Goal: Task Accomplishment & Management: Use online tool/utility

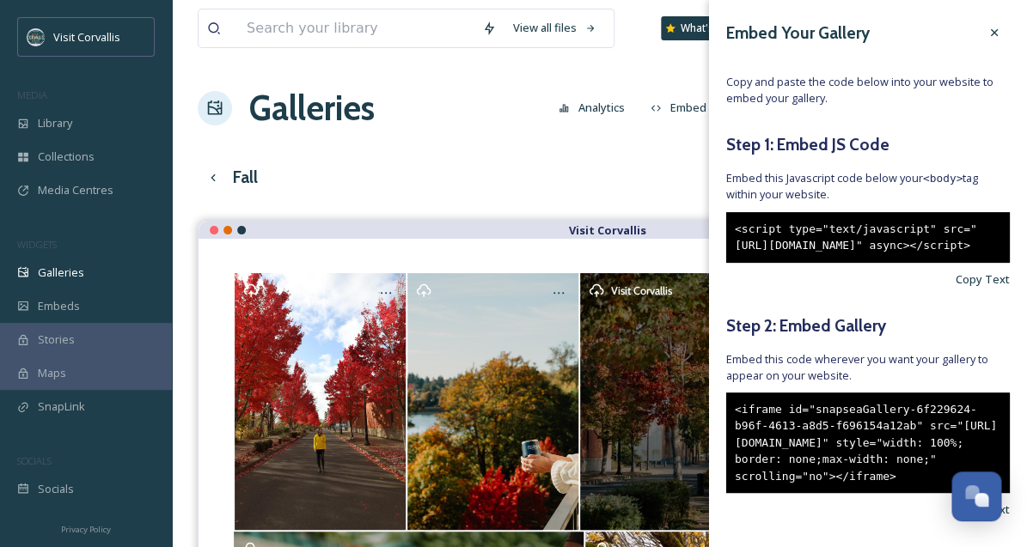
scroll to position [125, 0]
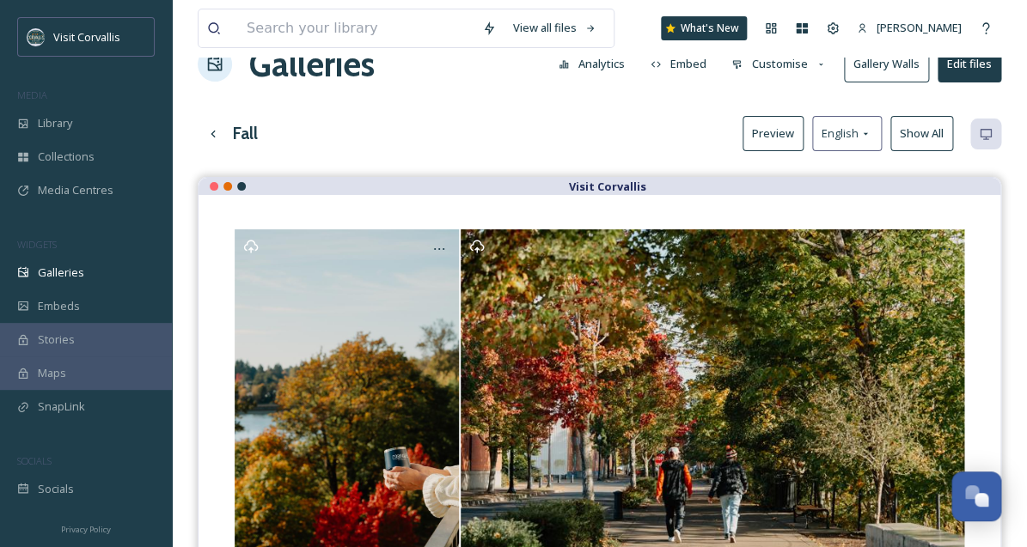
scroll to position [0, 0]
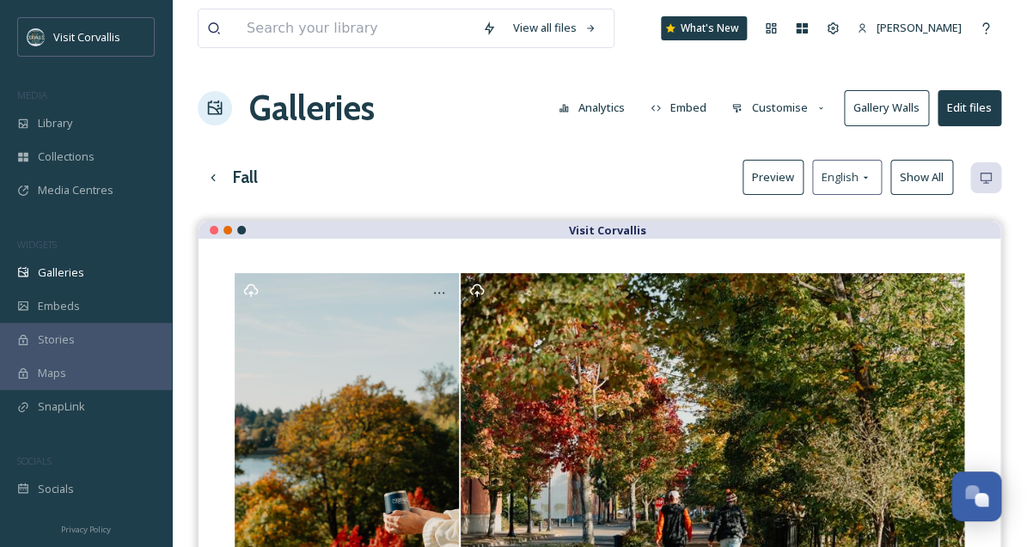
click at [685, 107] on button "Embed" at bounding box center [678, 108] width 73 height 34
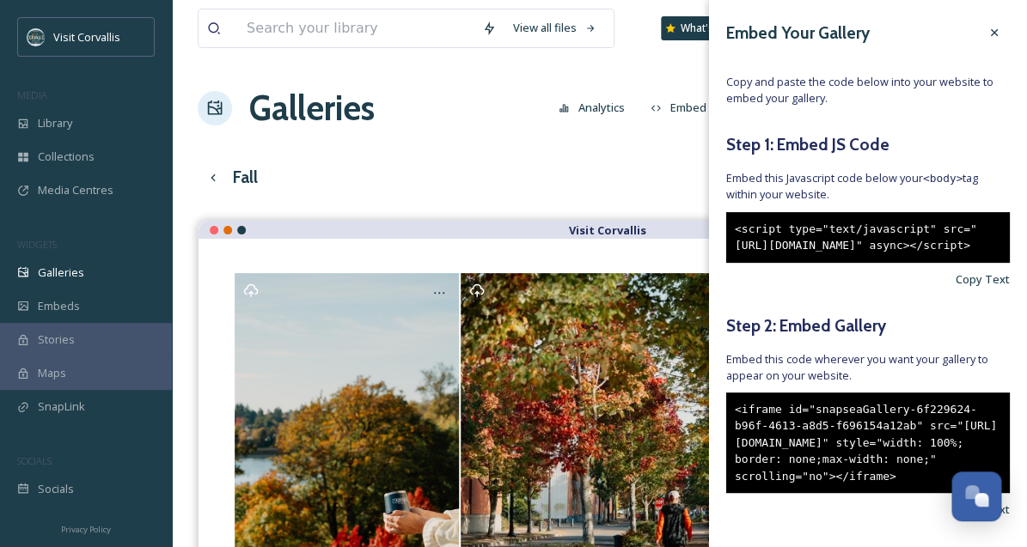
drag, startPoint x: 798, startPoint y: 299, endPoint x: 735, endPoint y: 231, distance: 92.4
click at [735, 231] on div "<script type="text/javascript" src="[URL][DOMAIN_NAME]" async></script>" at bounding box center [868, 237] width 284 height 51
copy div "<script type="text/javascript" src="[URL][DOMAIN_NAME]" async></script>"
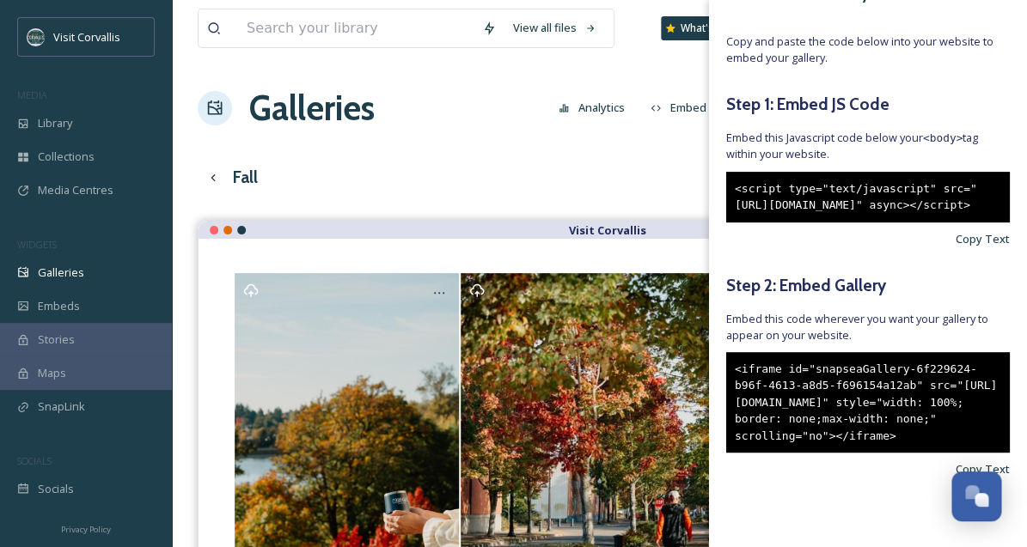
drag, startPoint x: 944, startPoint y: 438, endPoint x: 735, endPoint y: 342, distance: 230.7
click at [735, 352] on div "<iframe id="snapseaGallery-6f229624-b96f-4613-a8d5-f696154a12ab" src="[URL][DOM…" at bounding box center [868, 402] width 284 height 101
copy div "<iframe id="snapseaGallery-6f229624-b96f-4613-a8d5-f696154a12ab" src="[URL][DOM…"
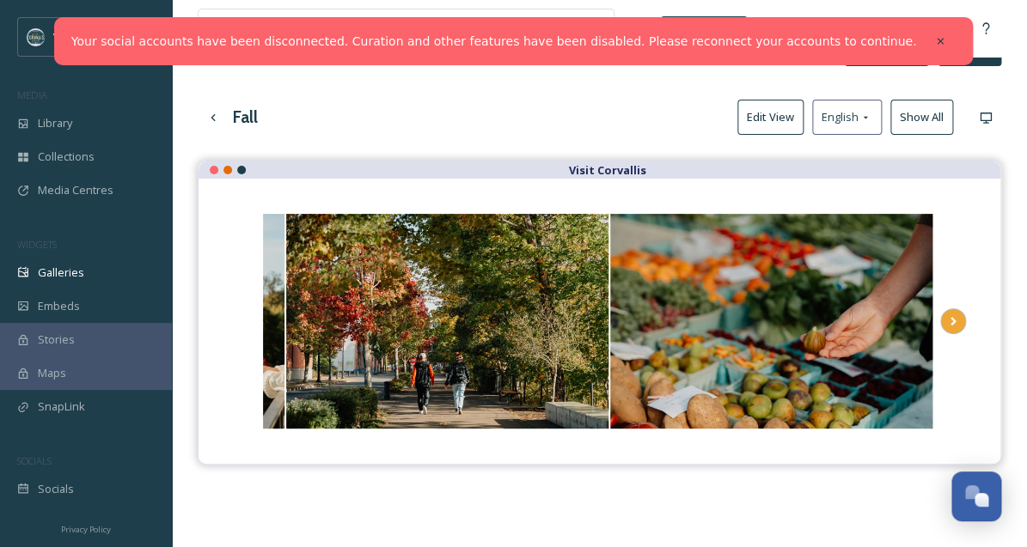
scroll to position [136, 0]
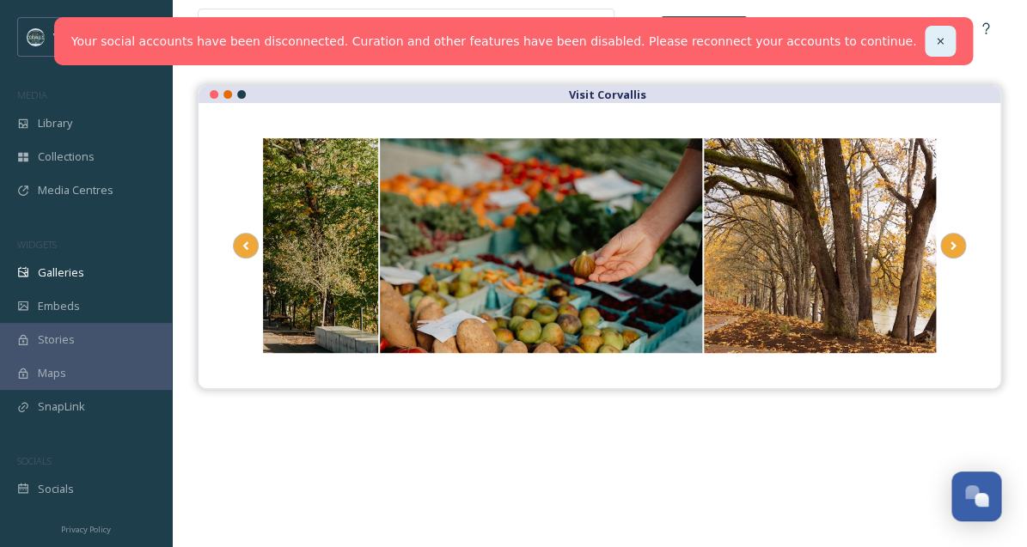
click at [934, 39] on icon at bounding box center [940, 41] width 12 height 12
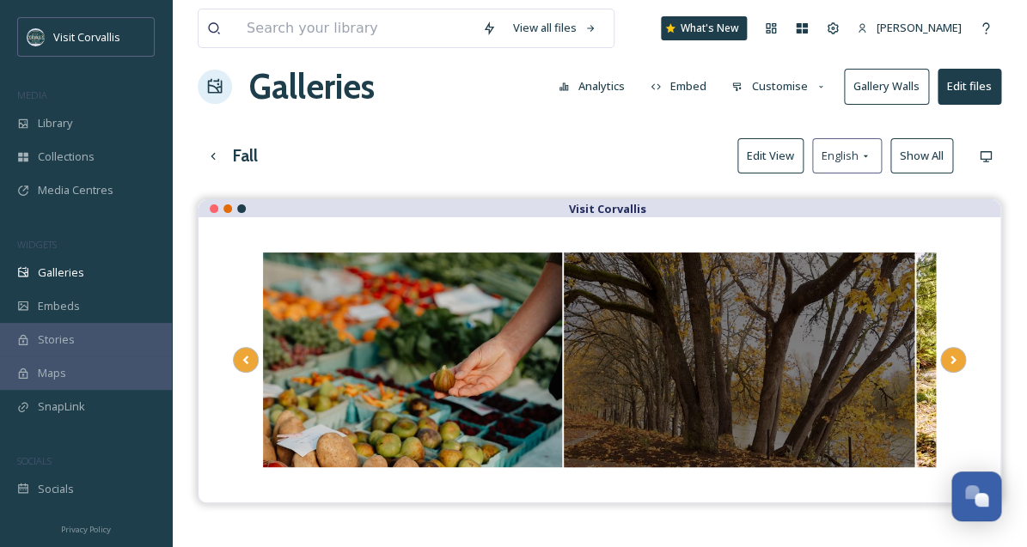
scroll to position [0, 0]
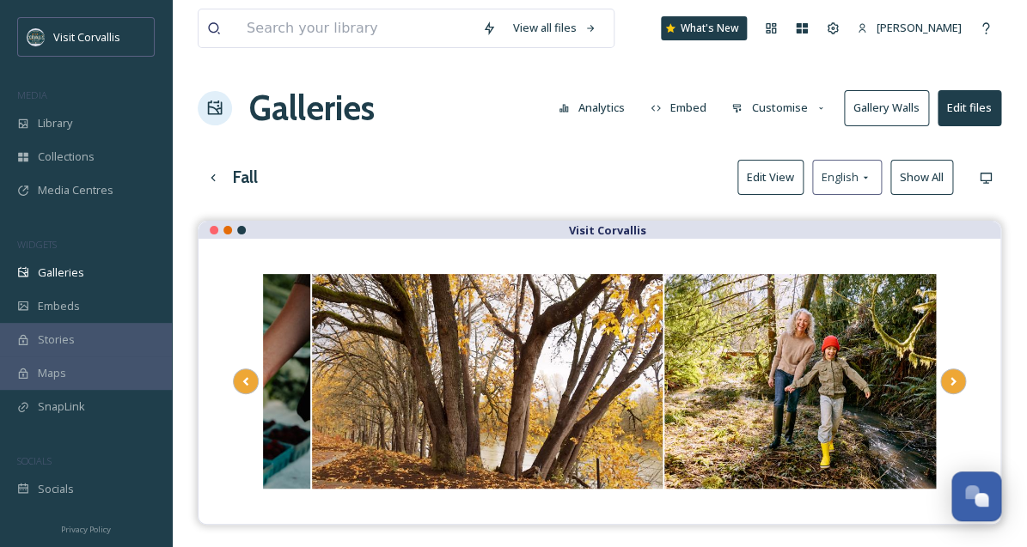
click at [779, 180] on button "Edit View" at bounding box center [770, 177] width 66 height 35
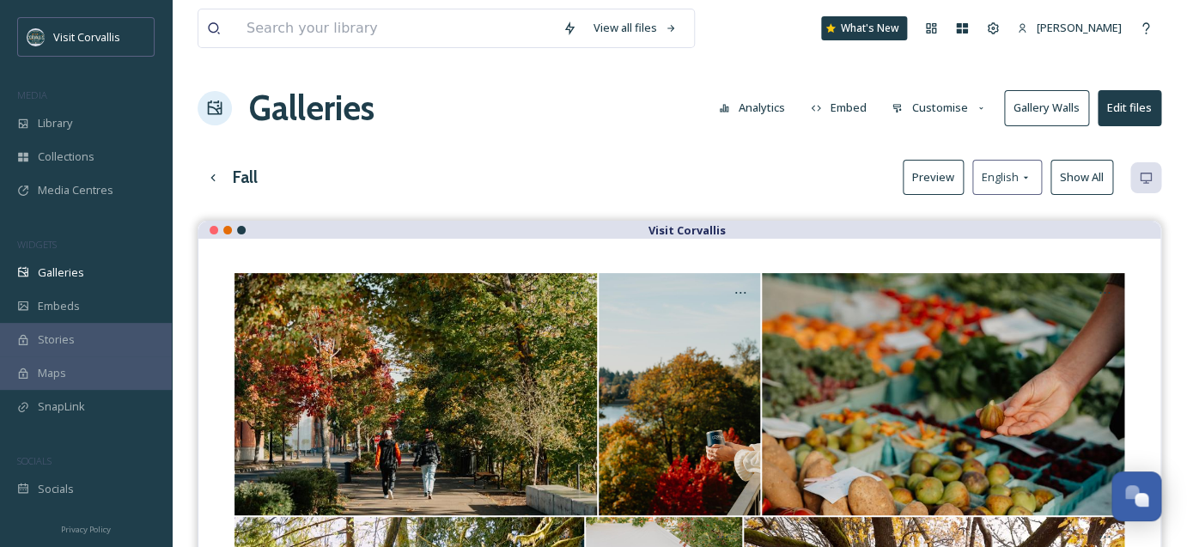
click at [870, 106] on button "Embed" at bounding box center [838, 108] width 73 height 34
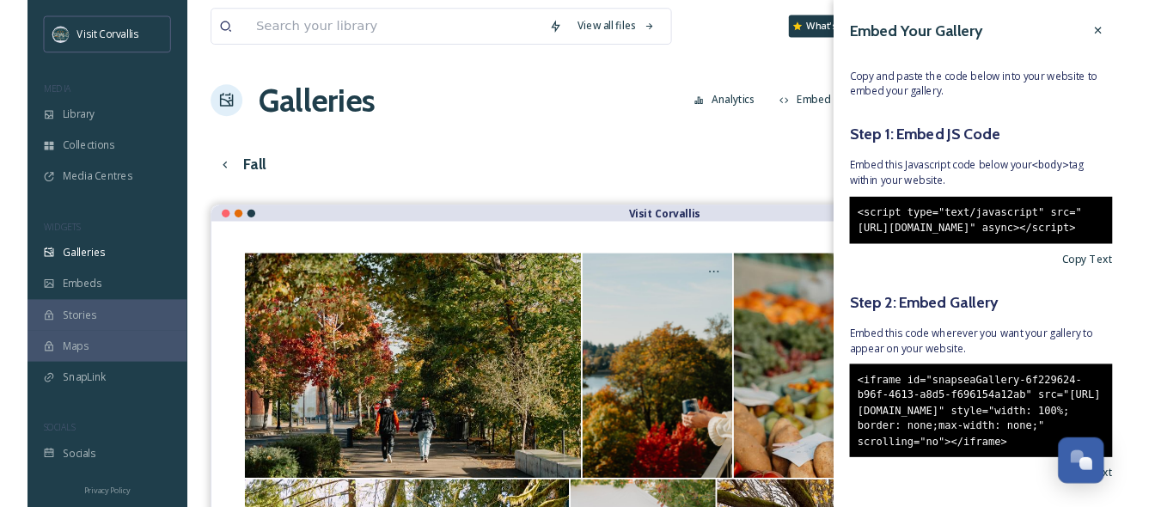
scroll to position [125, 0]
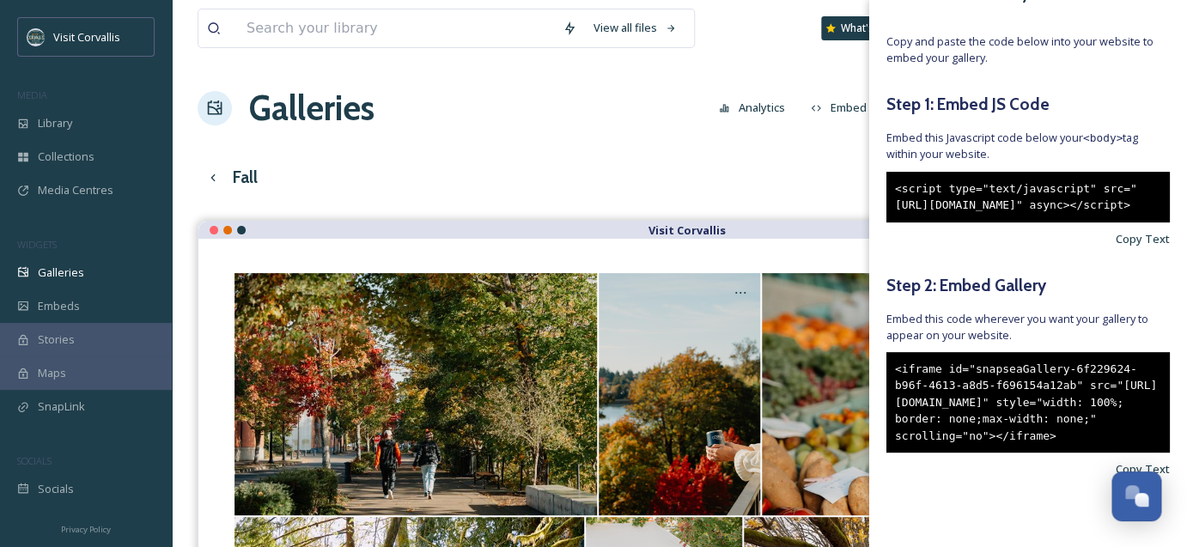
drag, startPoint x: 947, startPoint y: 174, endPoint x: 895, endPoint y: 109, distance: 82.5
click at [895, 172] on div "<script type="text/javascript" src="[URL][DOMAIN_NAME]" async></script>" at bounding box center [1029, 197] width 284 height 51
copy div "<script type="text/javascript" src="[URL][DOMAIN_NAME]" async></script>"
drag, startPoint x: 1065, startPoint y: 431, endPoint x: 895, endPoint y: 338, distance: 194.2
click at [895, 352] on div "<iframe id="snapseaGallery-6f229624-b96f-4613-a8d5-f696154a12ab" src="[URL][DOM…" at bounding box center [1029, 402] width 284 height 101
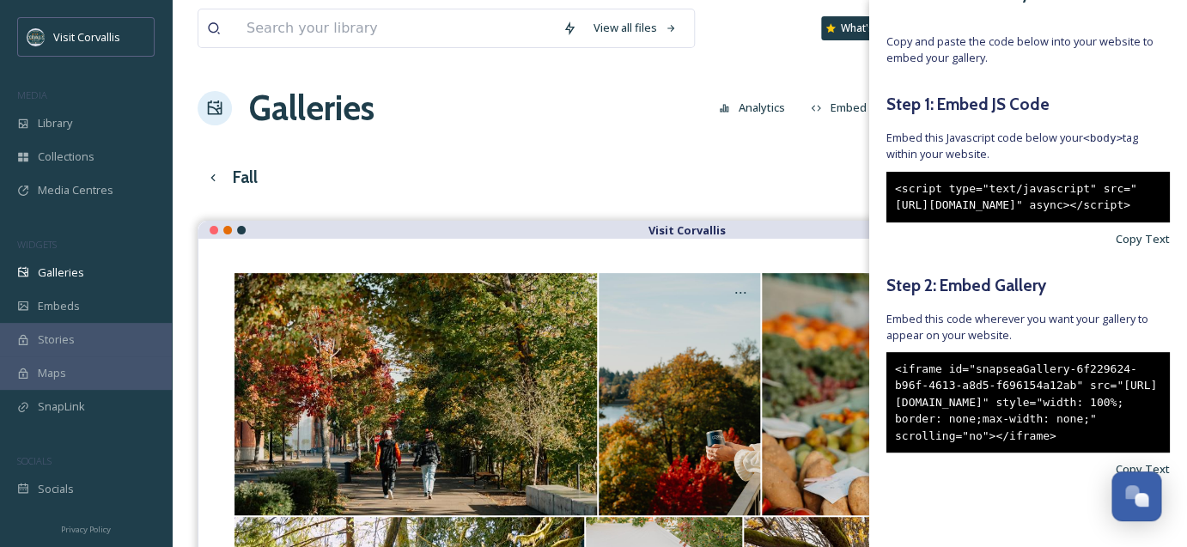
copy div "<iframe id="snapseaGallery-6f229624-b96f-4613-a8d5-f696154a12ab" src="[URL][DOM…"
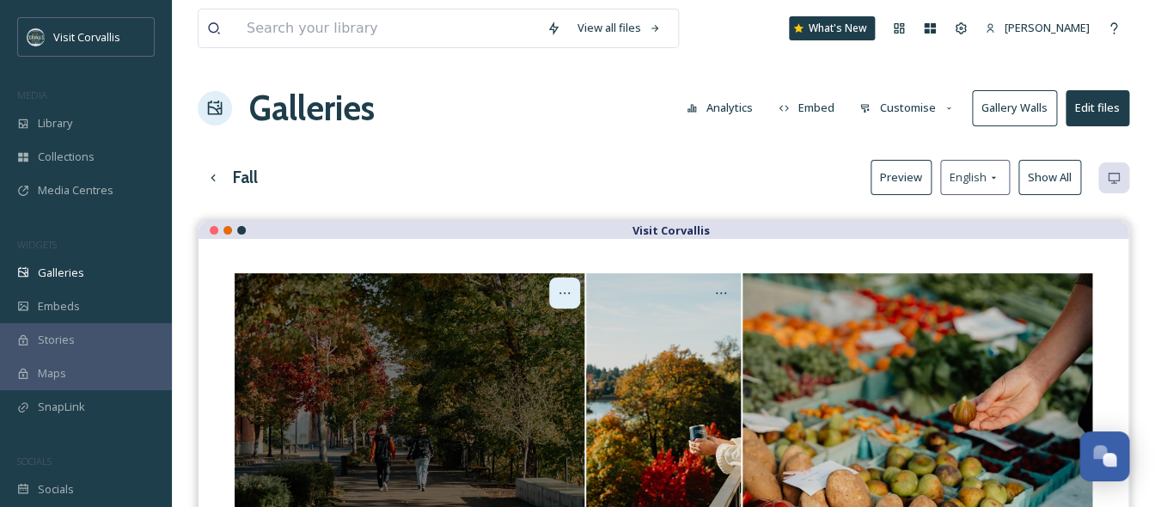
click at [556, 291] on div at bounding box center [564, 293] width 31 height 31
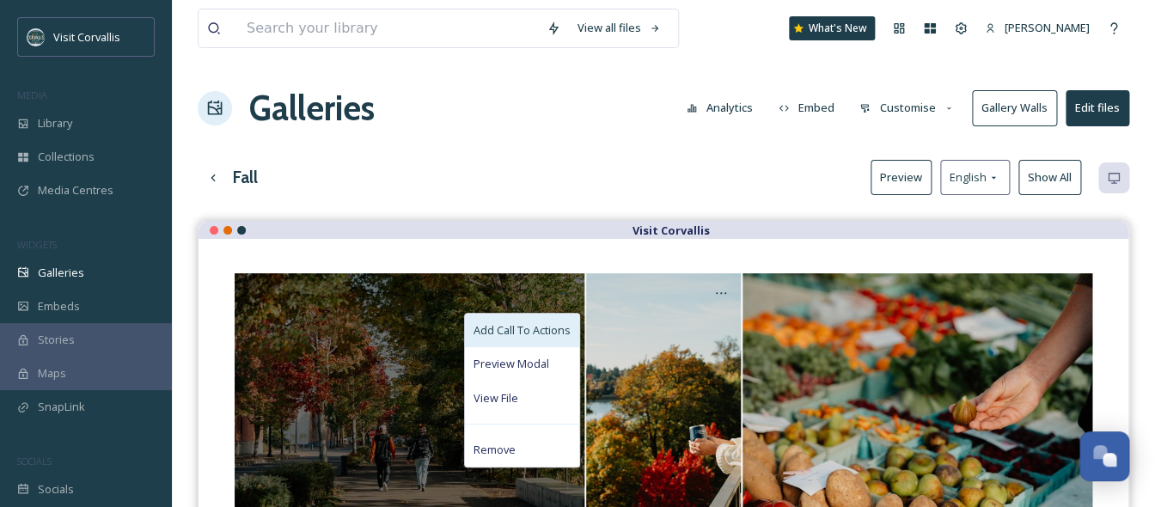
click at [530, 336] on span "Add Call To Actions" at bounding box center [521, 330] width 97 height 16
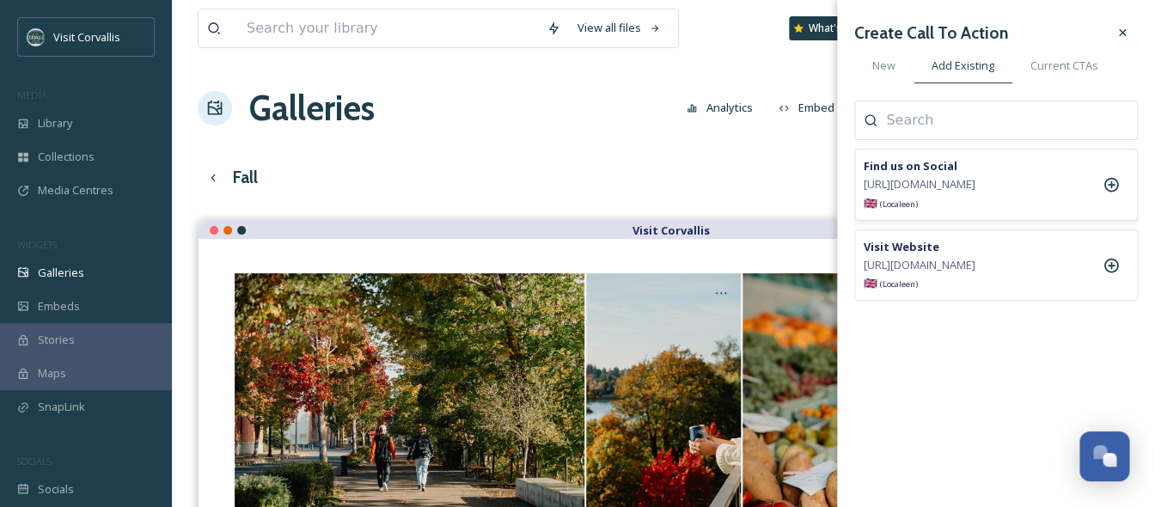
click at [936, 192] on span "https://www.instagram.com/visitcorvallisoregon/" at bounding box center [919, 184] width 112 height 16
click at [1026, 192] on icon at bounding box center [1111, 185] width 15 height 15
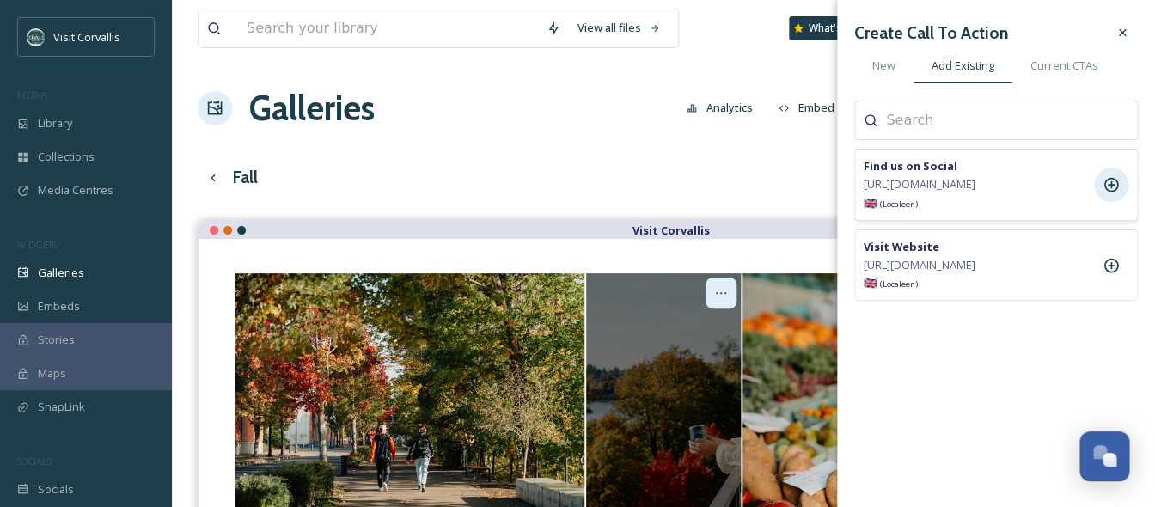
click at [726, 293] on icon at bounding box center [721, 293] width 14 height 14
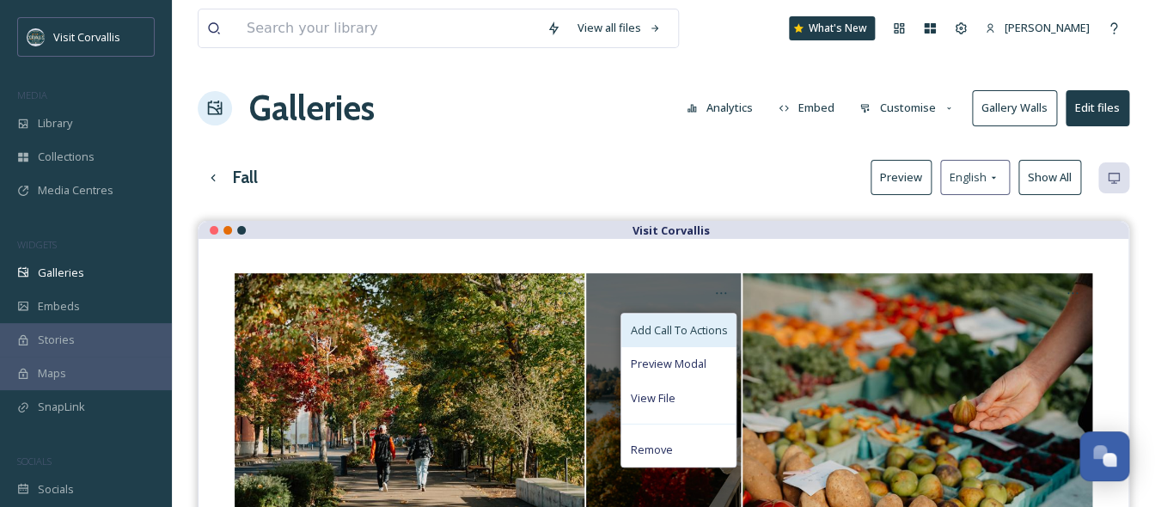
click at [707, 331] on span "Add Call To Actions" at bounding box center [678, 330] width 97 height 16
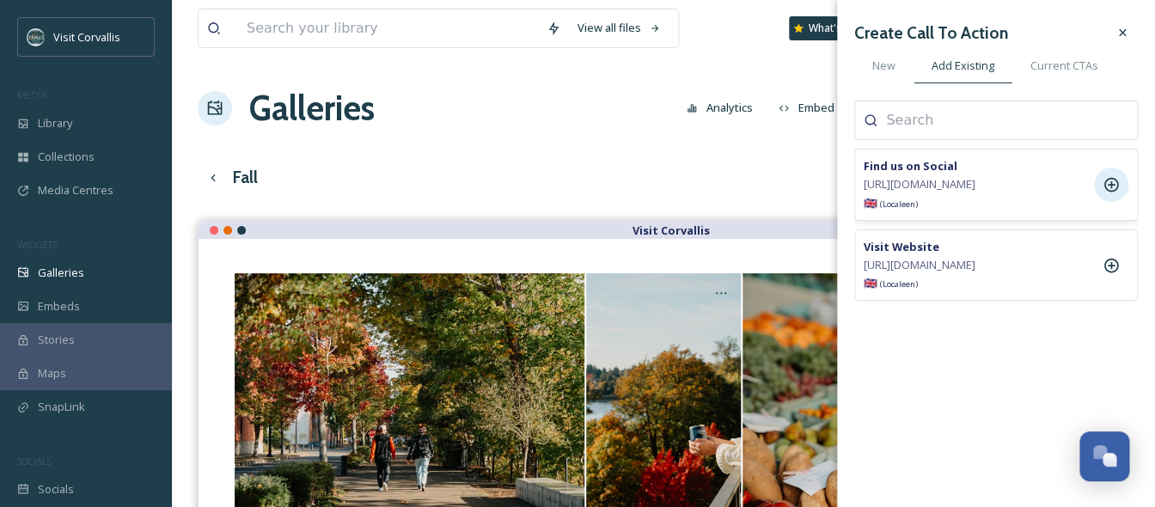
click at [1026, 192] on icon at bounding box center [1110, 184] width 17 height 17
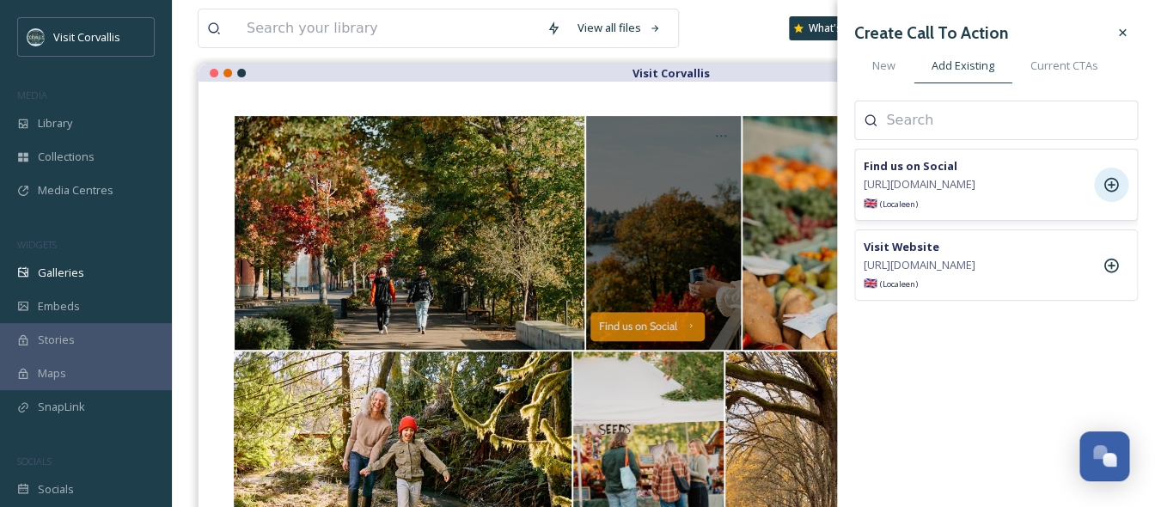
scroll to position [158, 0]
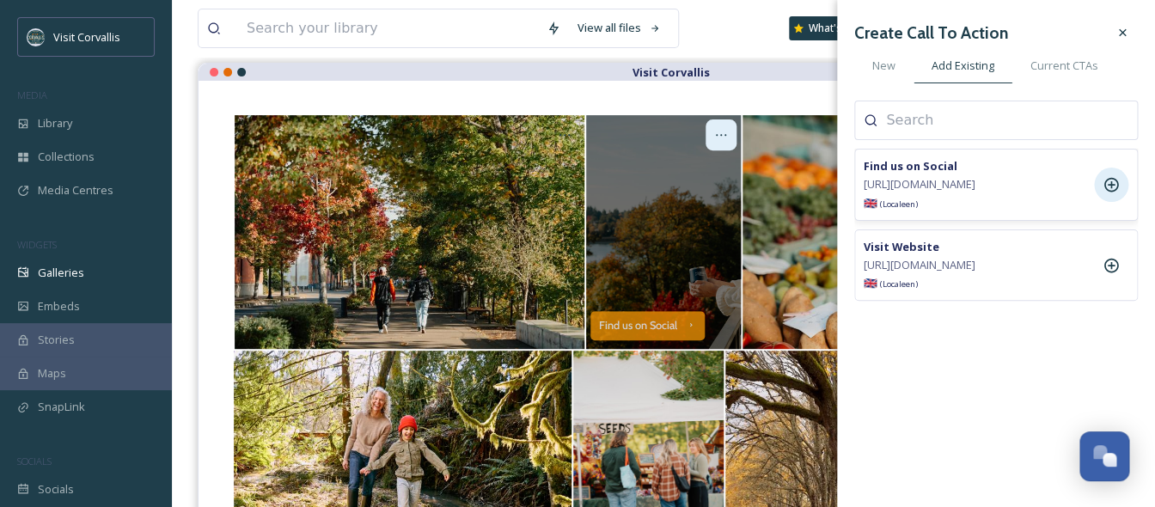
click at [728, 135] on icon at bounding box center [721, 135] width 14 height 14
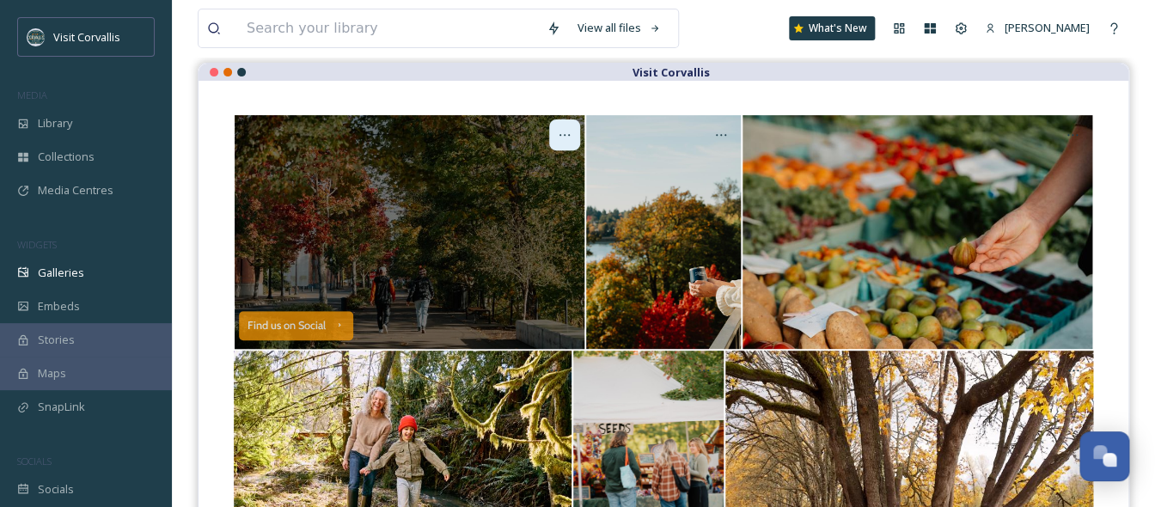
click at [568, 140] on icon at bounding box center [565, 135] width 14 height 14
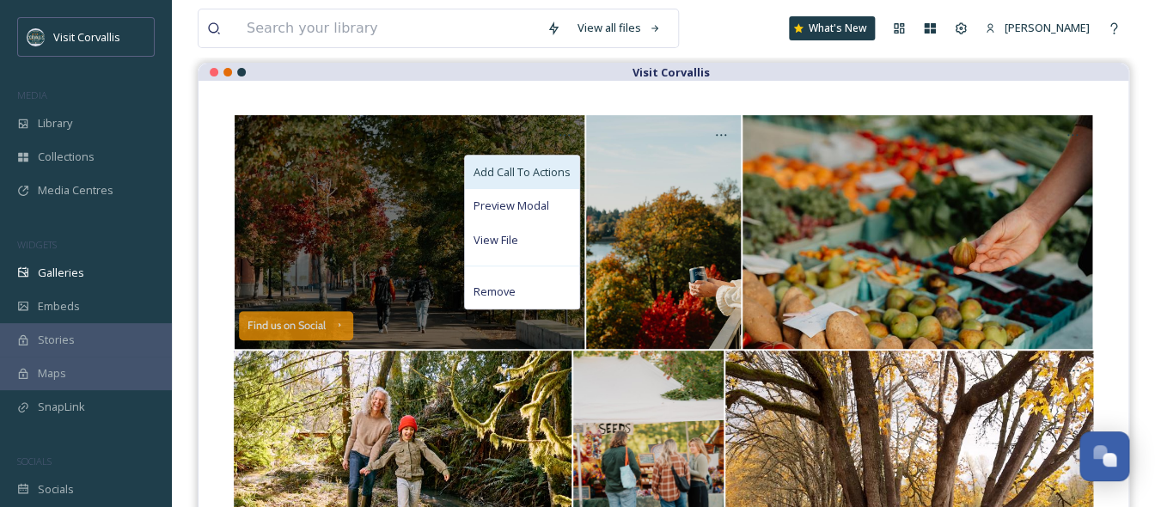
click at [528, 176] on span "Add Call To Actions" at bounding box center [521, 172] width 97 height 16
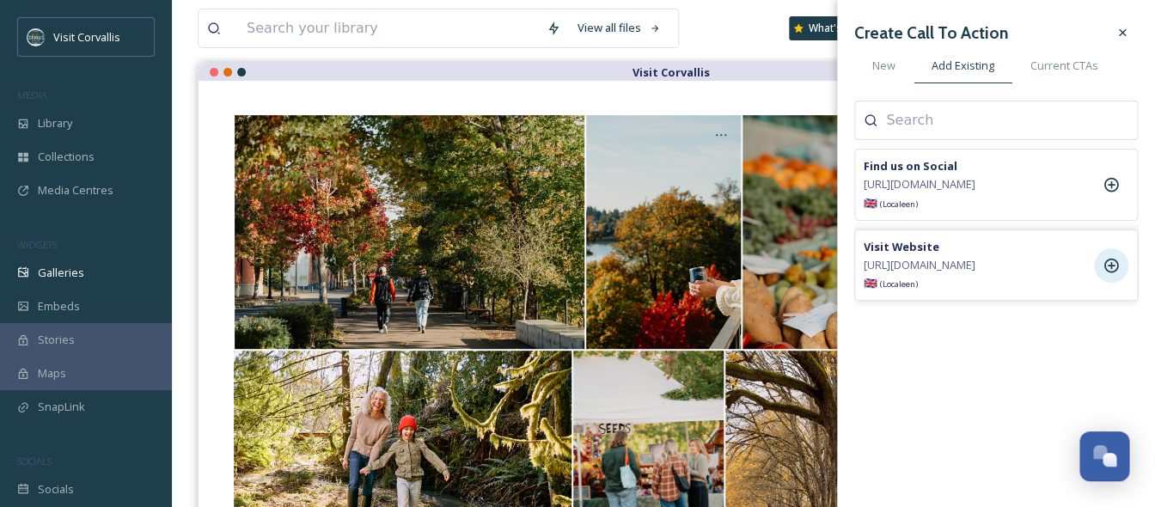
click at [1026, 274] on icon at bounding box center [1110, 265] width 17 height 17
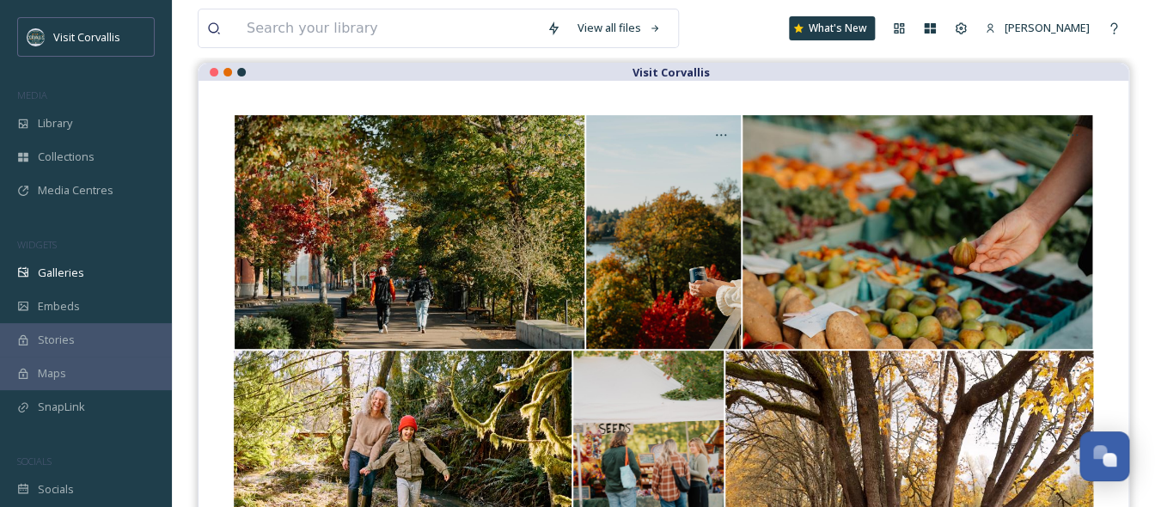
click at [722, 34] on div "View all files What's New Rebecca Barnhart" at bounding box center [663, 28] width 931 height 57
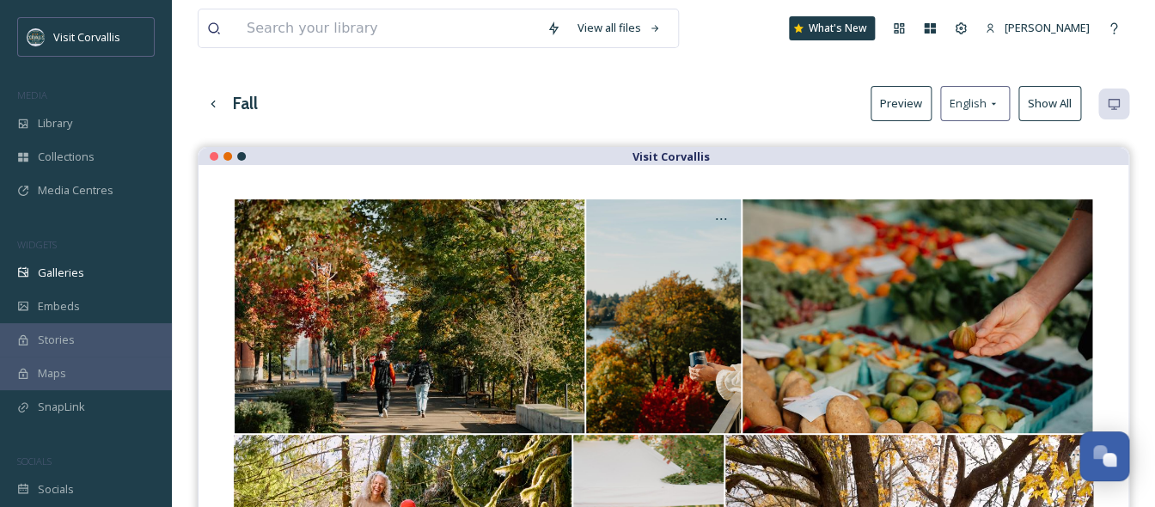
scroll to position [0, 0]
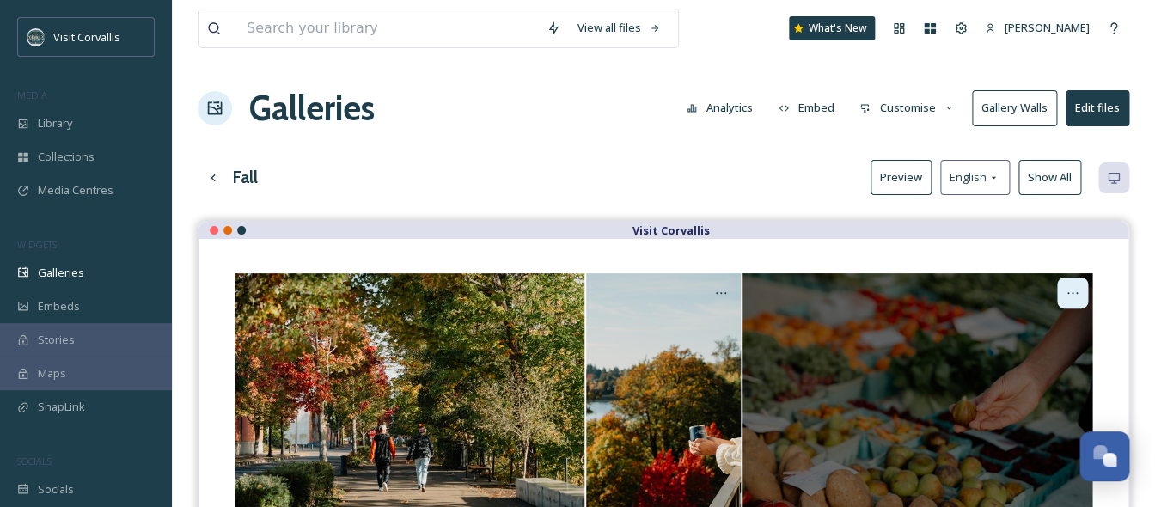
click at [1026, 289] on icon at bounding box center [1072, 293] width 14 height 14
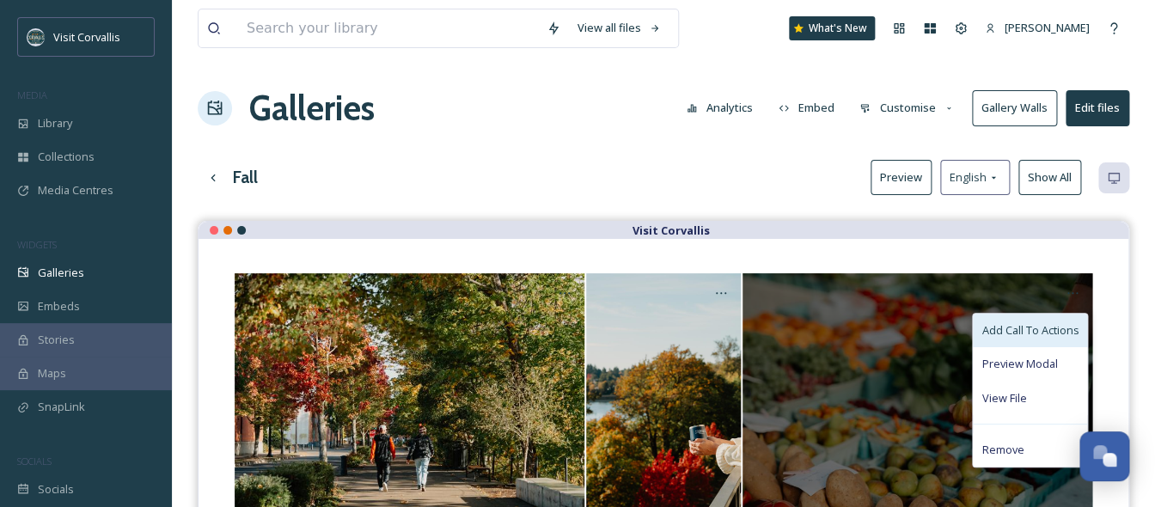
click at [1019, 333] on span "Add Call To Actions" at bounding box center [1029, 330] width 97 height 16
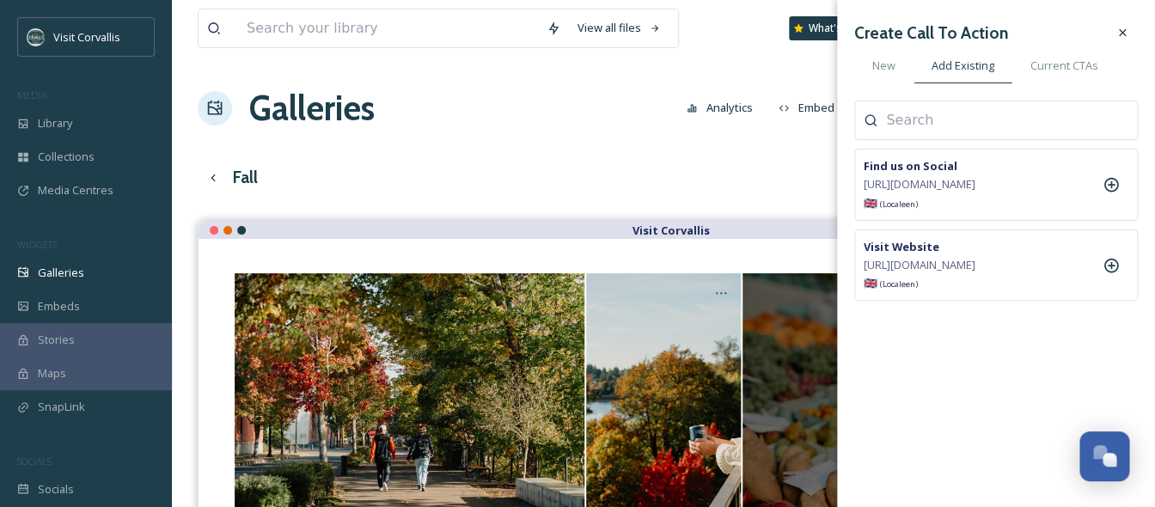
click at [1003, 119] on input at bounding box center [972, 120] width 172 height 21
click at [880, 70] on span "New" at bounding box center [883, 66] width 23 height 16
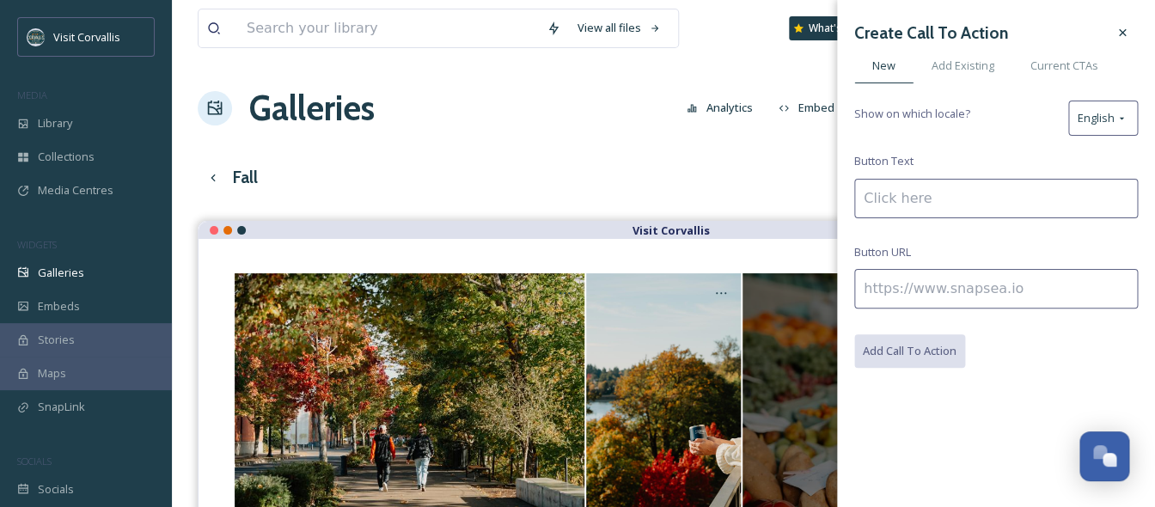
click at [890, 190] on input at bounding box center [996, 199] width 284 height 40
click at [906, 197] on input "Find a Market" at bounding box center [996, 199] width 284 height 40
type input "Find a Farmers Market"
click at [894, 281] on input at bounding box center [996, 289] width 284 height 40
paste input "https://www.visitcorvallis.com/articles/farmers-markets:-fuel-for-adventures"
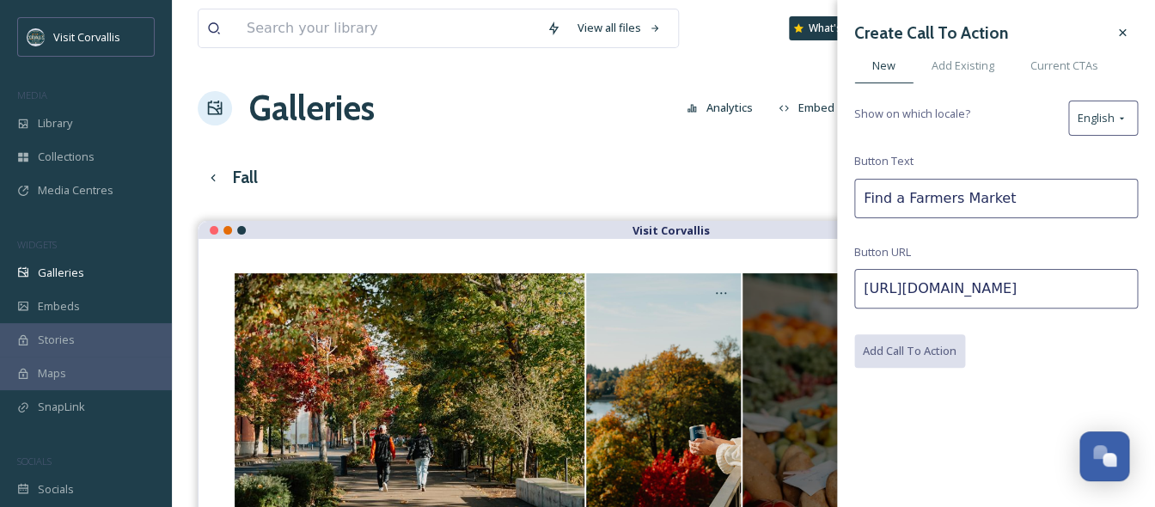
scroll to position [0, 206]
type input "https://www.visitcorvallis.com/articles/farmers-markets:-fuel-for-adventures"
click at [943, 355] on button "Add Call To Action" at bounding box center [910, 351] width 113 height 35
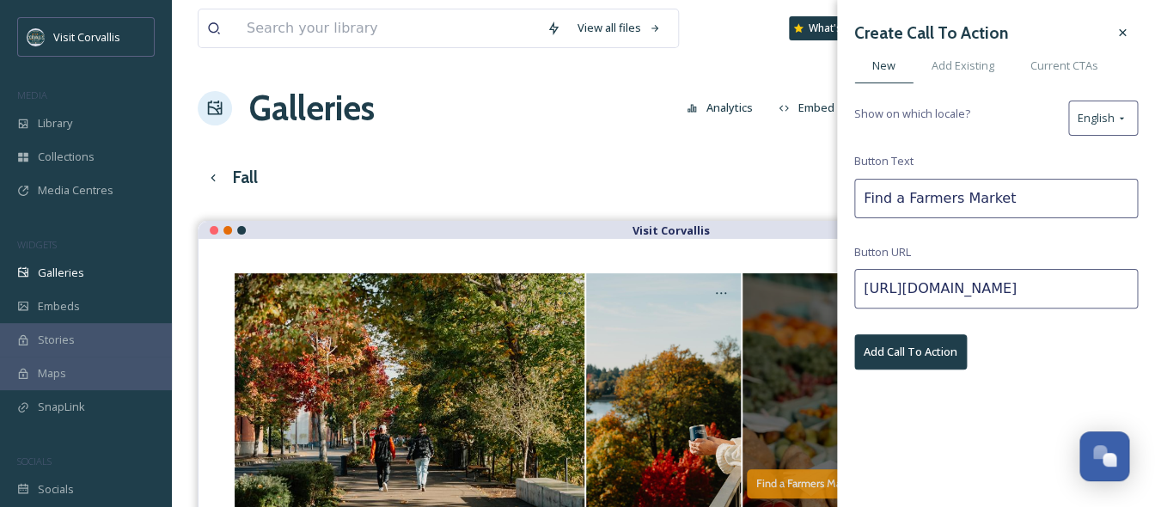
click at [937, 345] on button "Add Call To Action" at bounding box center [910, 351] width 113 height 35
click at [1026, 34] on icon at bounding box center [1122, 33] width 14 height 14
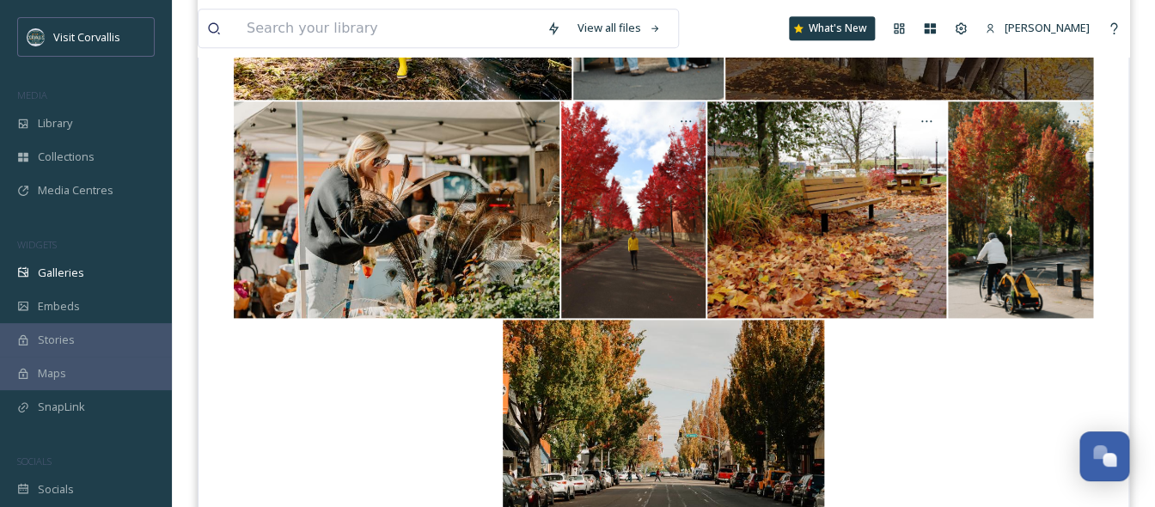
scroll to position [642, 0]
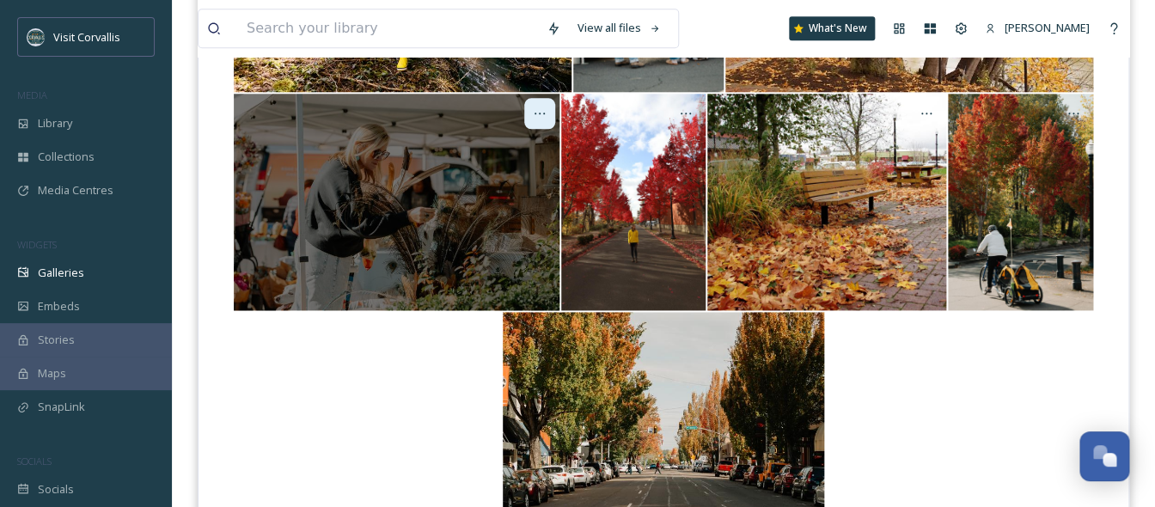
click at [540, 114] on icon at bounding box center [540, 114] width 14 height 14
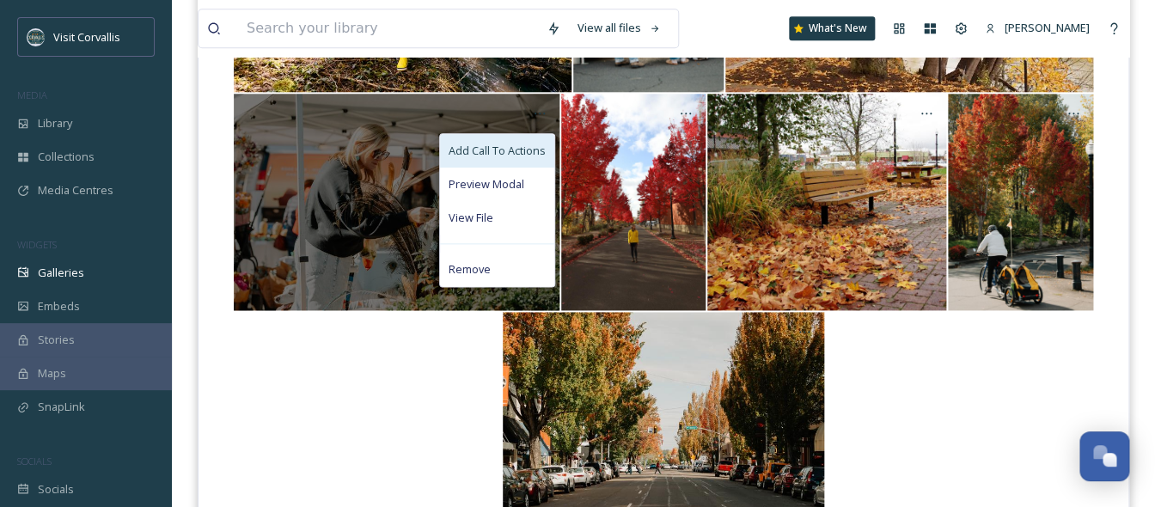
click at [505, 161] on div "Add Call To Actions" at bounding box center [497, 151] width 114 height 34
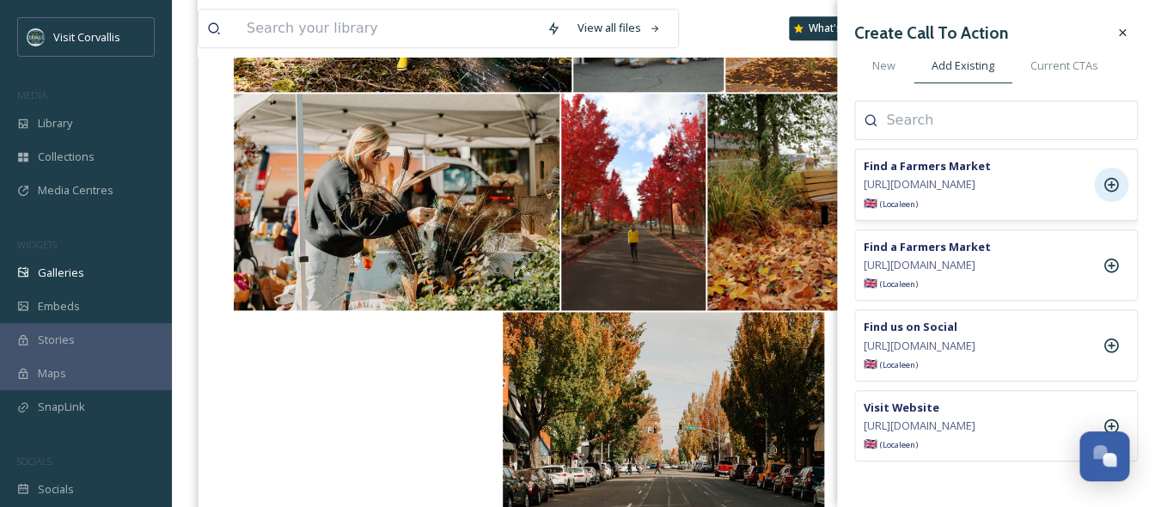
click at [1026, 192] on icon at bounding box center [1111, 185] width 15 height 15
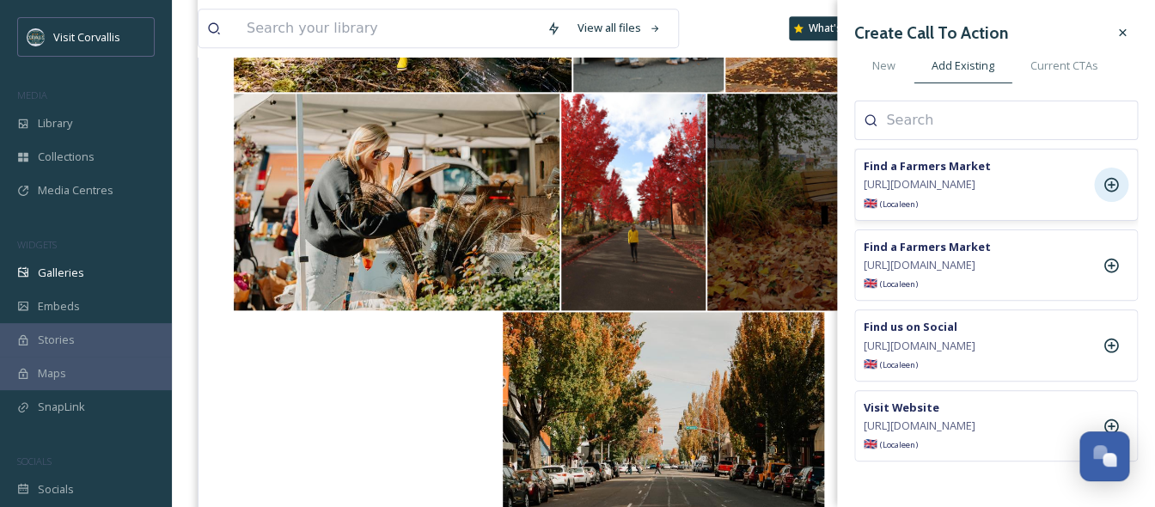
click at [769, 241] on div at bounding box center [826, 202] width 239 height 217
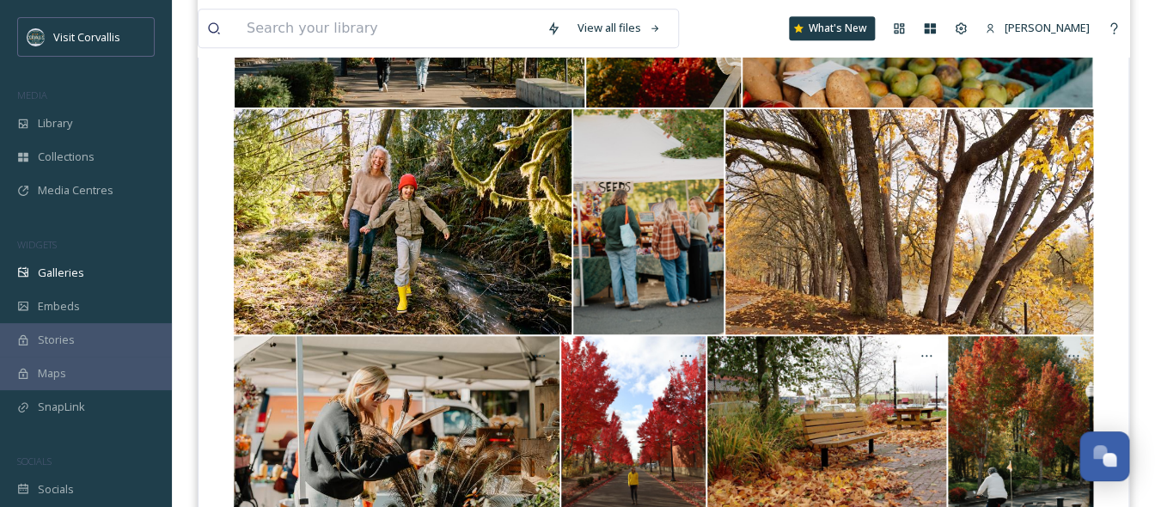
scroll to position [334, 0]
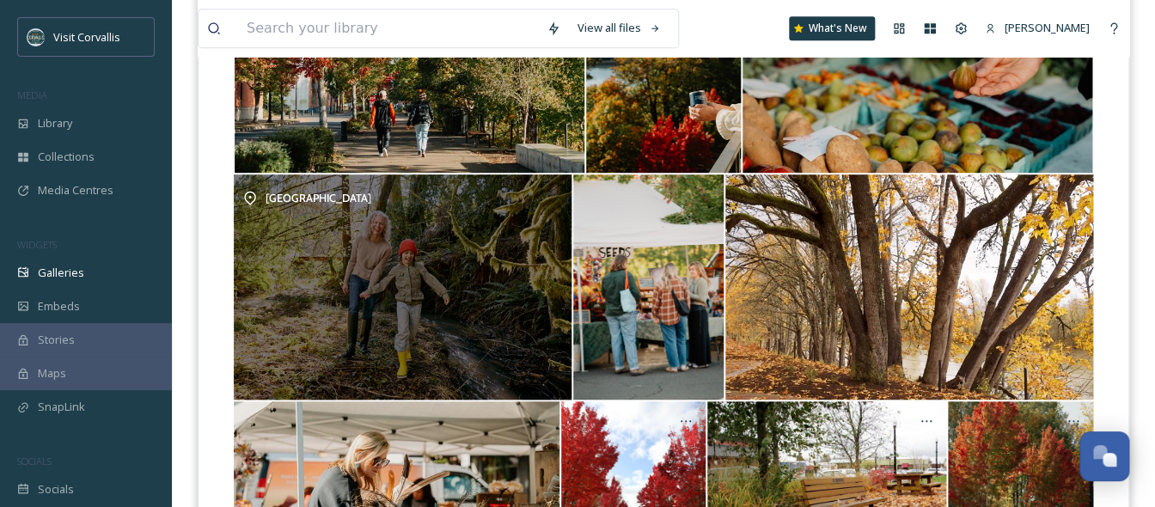
click at [508, 290] on div "[GEOGRAPHIC_DATA]" at bounding box center [403, 286] width 338 height 225
click at [556, 190] on icon at bounding box center [552, 194] width 14 height 14
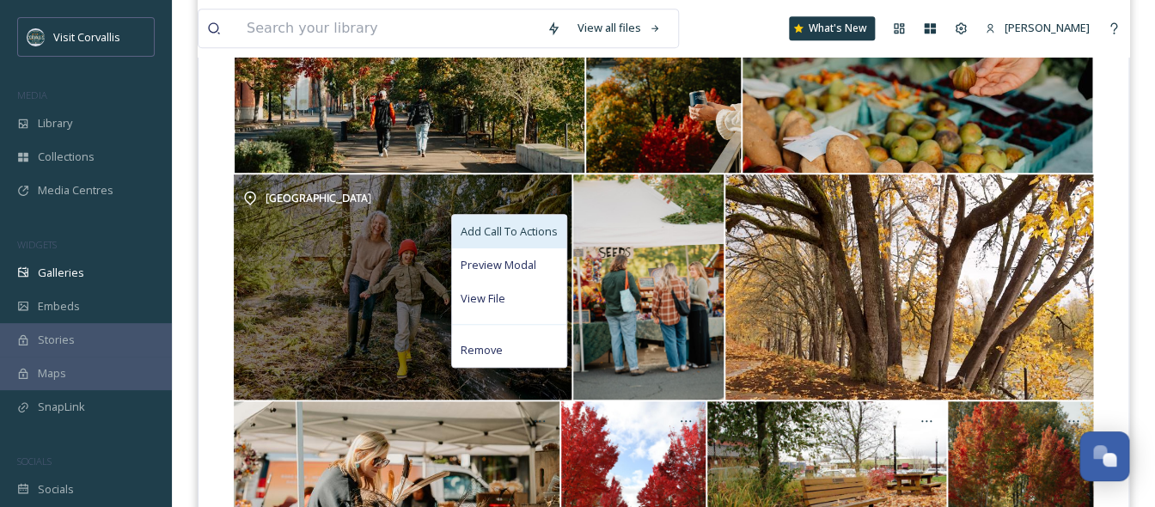
click at [543, 223] on span "Add Call To Actions" at bounding box center [508, 231] width 97 height 16
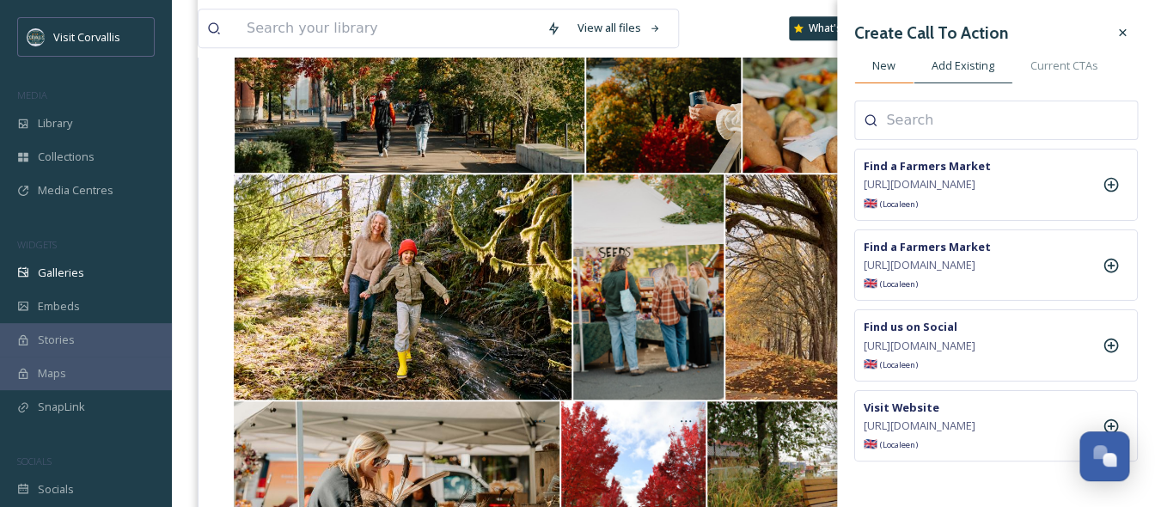
click at [882, 63] on span "New" at bounding box center [883, 66] width 23 height 16
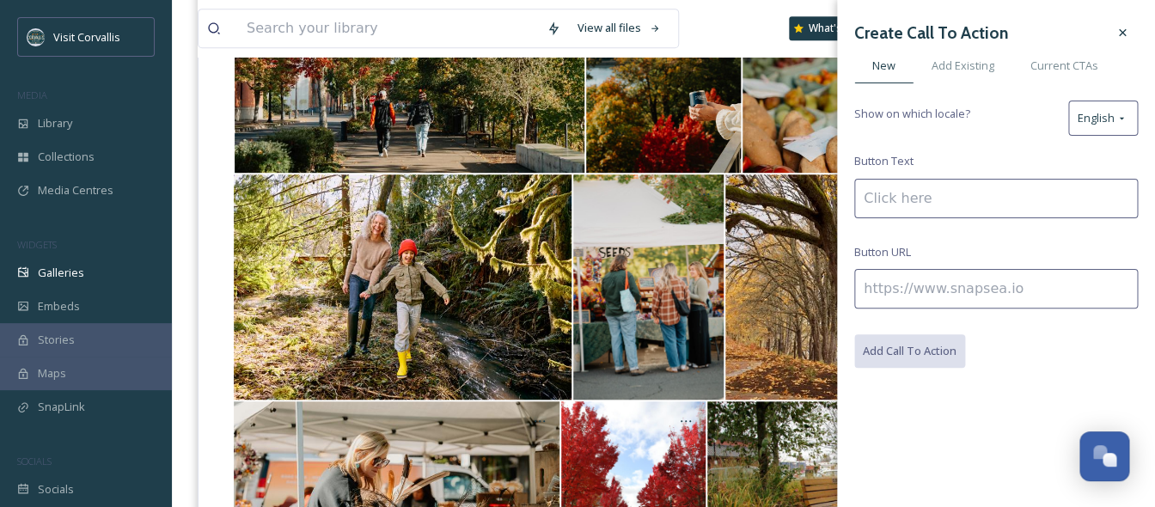
click at [886, 186] on input at bounding box center [996, 199] width 284 height 40
type input "Get Trekking"
click at [954, 290] on input at bounding box center [996, 289] width 284 height 40
paste input "https://www.visitcorvallis.com/articles/hiking-and-biking-in-corvallis-oregon"
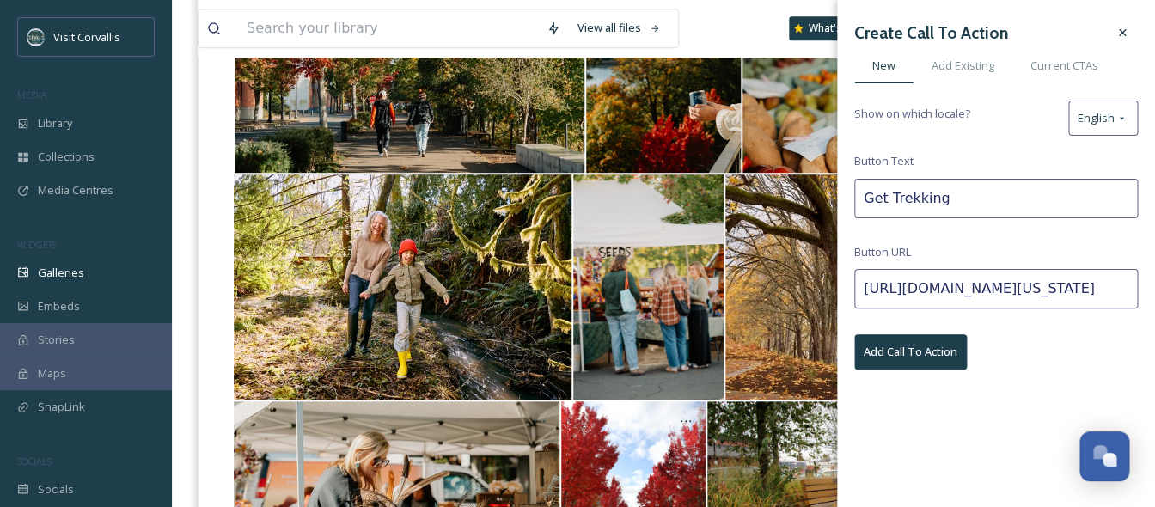
type input "https://www.visitcorvallis.com/articles/hiking-and-biking-in-corvallis-oregon"
click at [904, 354] on button "Add Call To Action" at bounding box center [910, 351] width 113 height 35
click at [1026, 38] on icon at bounding box center [1122, 33] width 14 height 14
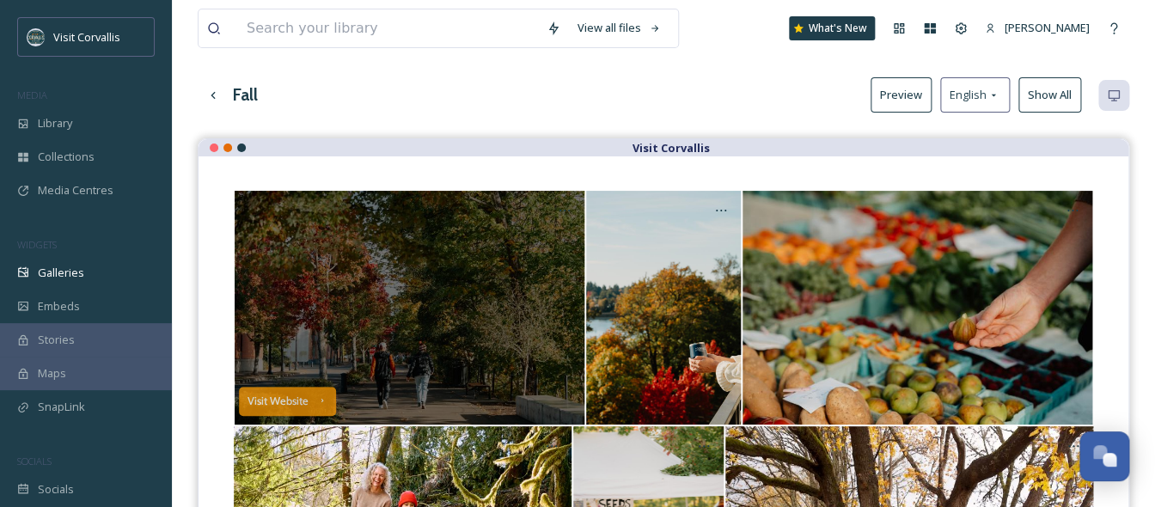
scroll to position [83, 0]
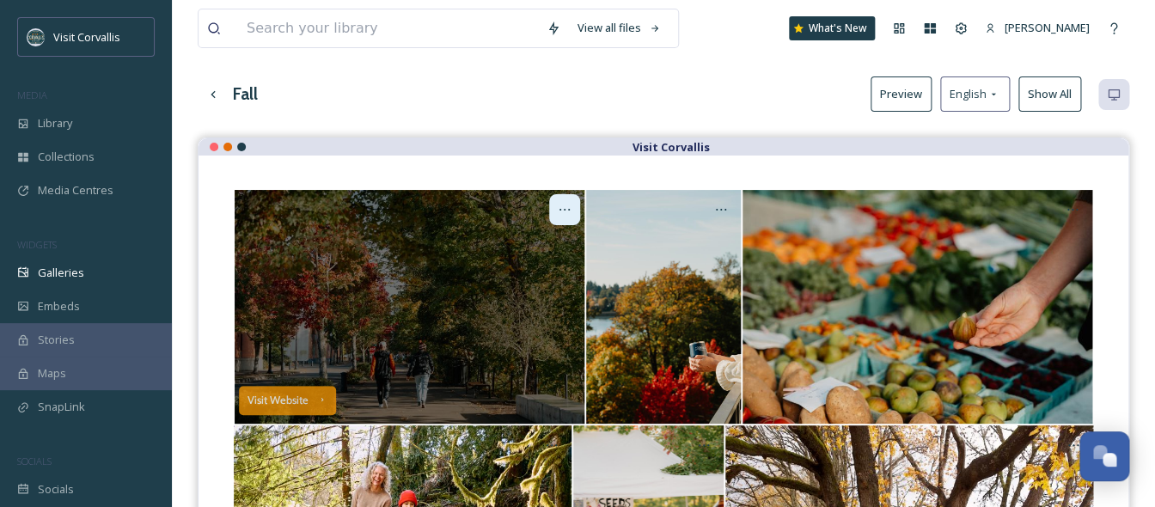
click at [569, 200] on div at bounding box center [564, 209] width 31 height 31
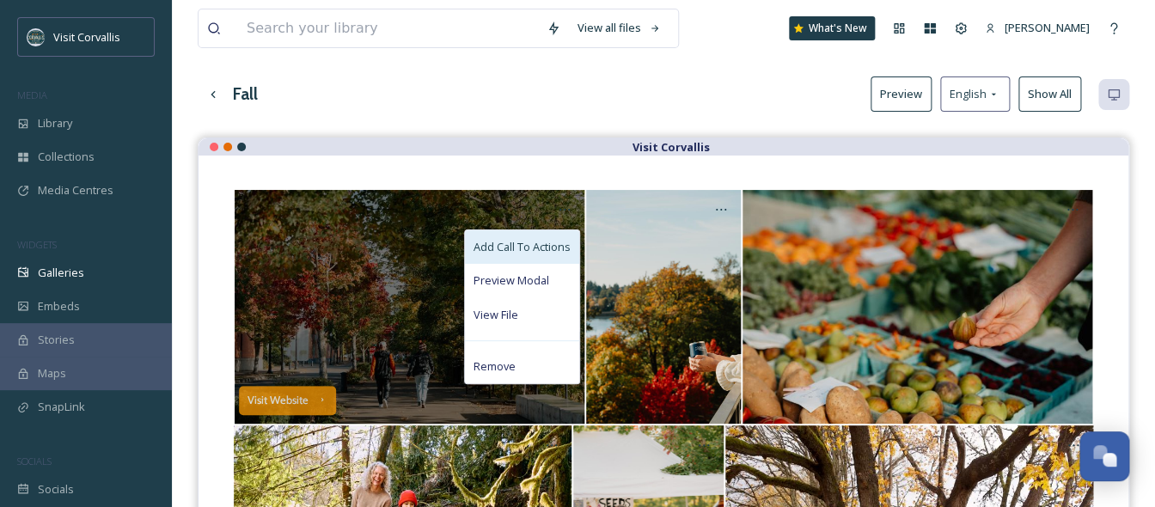
click at [540, 230] on div "Add Call To Actions" at bounding box center [522, 247] width 114 height 34
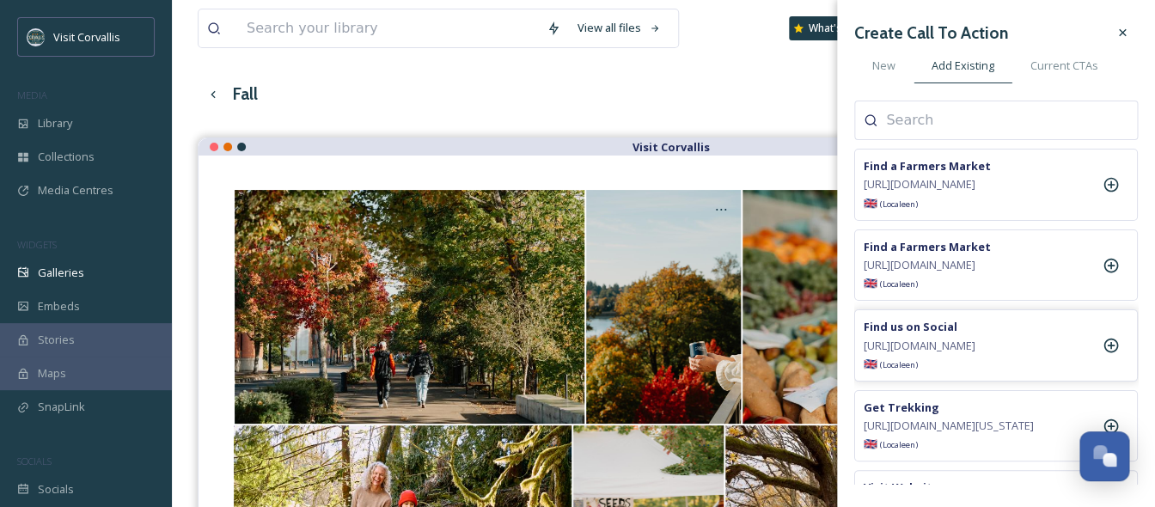
click at [967, 354] on span "https://www.instagram.com/visitcorvallisoregon/" at bounding box center [919, 346] width 112 height 16
click at [1026, 354] on icon at bounding box center [1110, 345] width 17 height 17
click at [702, 88] on div "Fall Preview English Show All" at bounding box center [663, 93] width 931 height 35
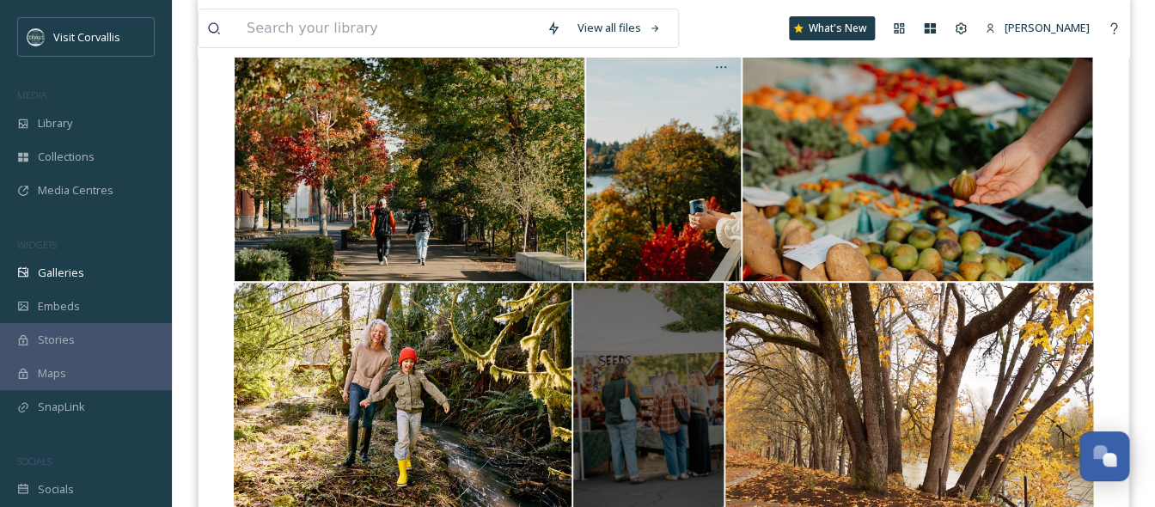
scroll to position [241, 0]
